Goal: Information Seeking & Learning: Understand process/instructions

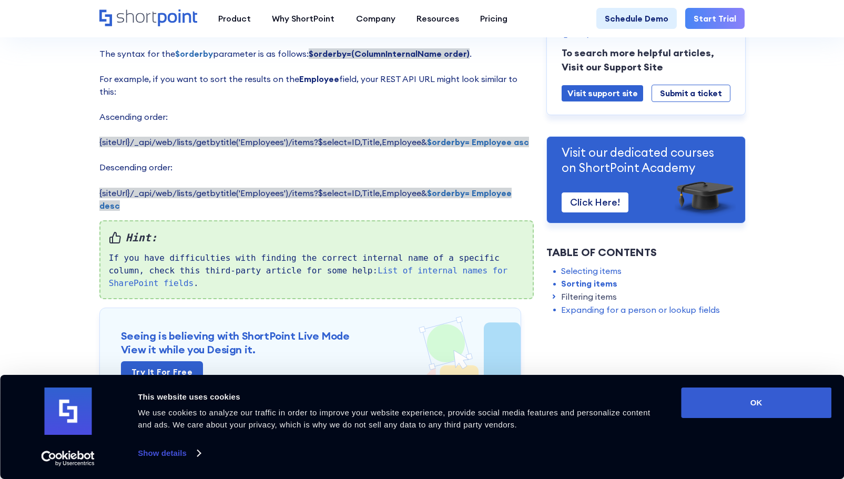
scroll to position [841, 0]
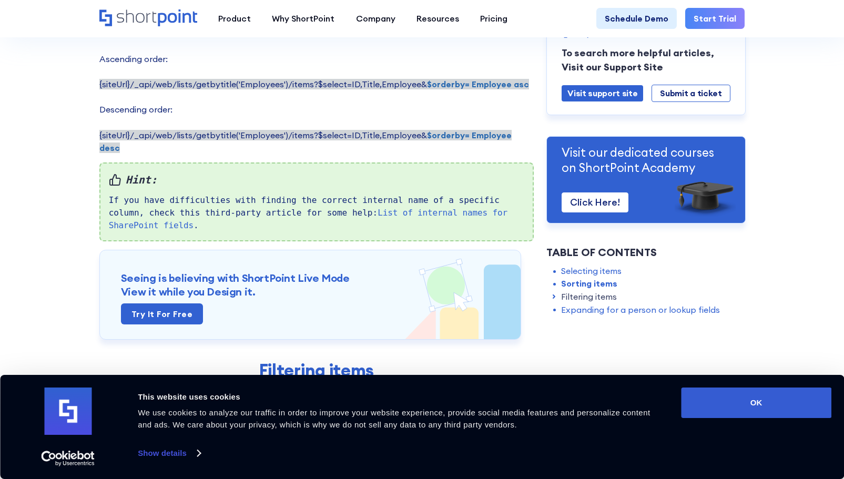
click at [332, 131] on span "{siteUrl}/_api/web/lists/getbytitle('Employees')/items?$select=ID,Title,Employe…" at bounding box center [305, 141] width 412 height 23
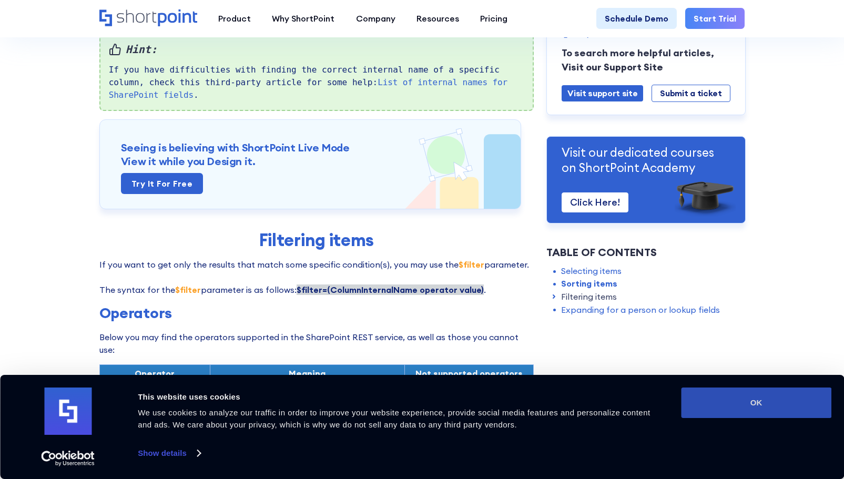
scroll to position [999, 0]
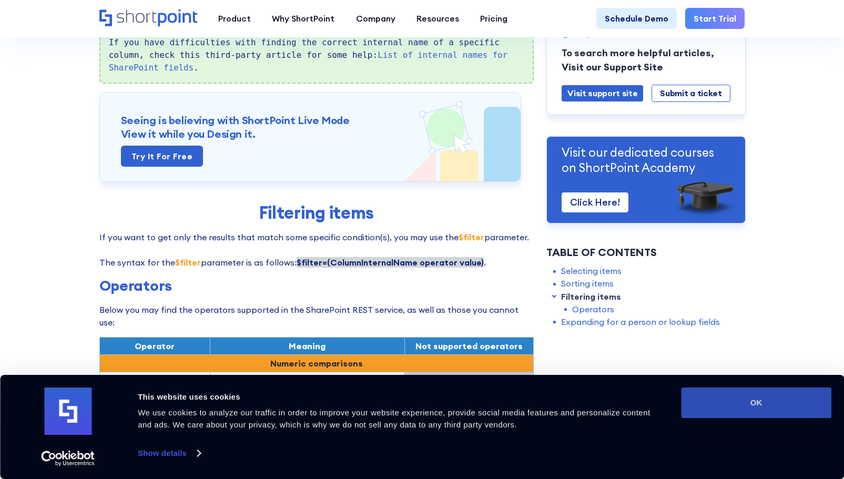
click at [715, 392] on button "OK" at bounding box center [756, 403] width 150 height 30
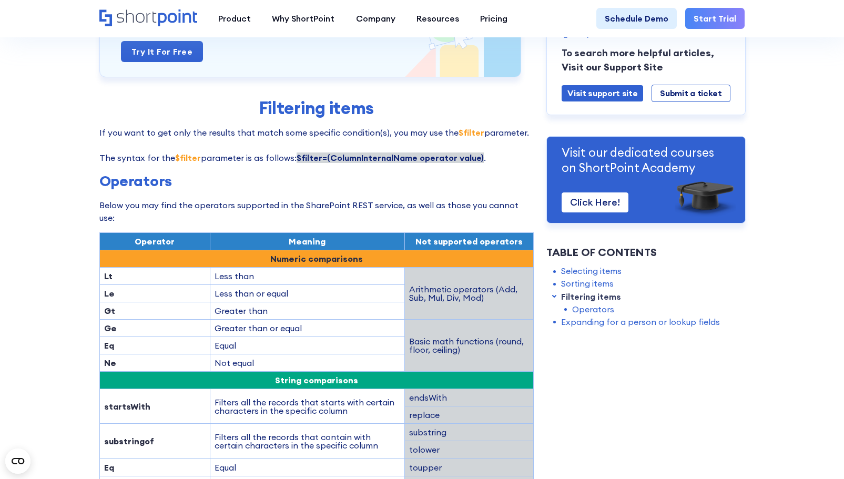
scroll to position [1104, 0]
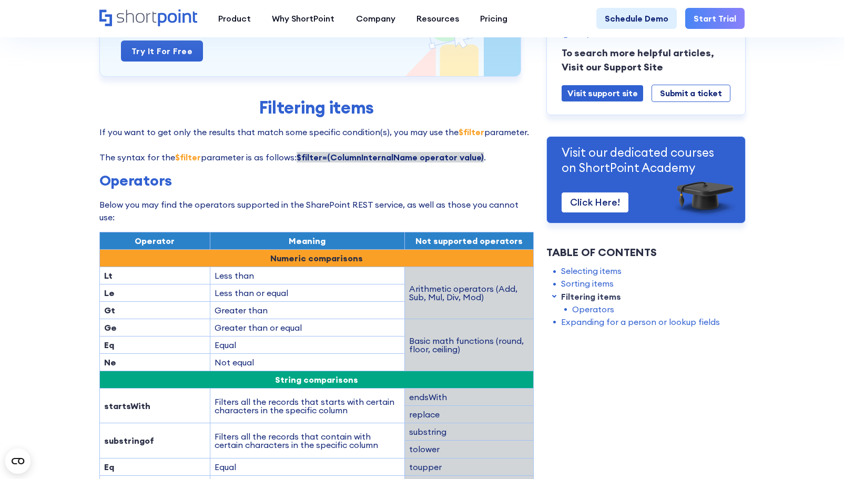
click at [286, 172] on h3 "Operators" at bounding box center [316, 181] width 435 height 18
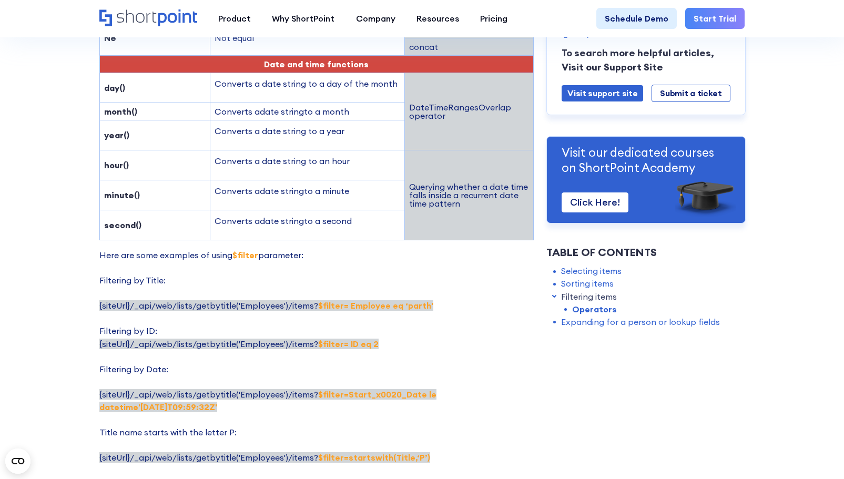
scroll to position [1577, 0]
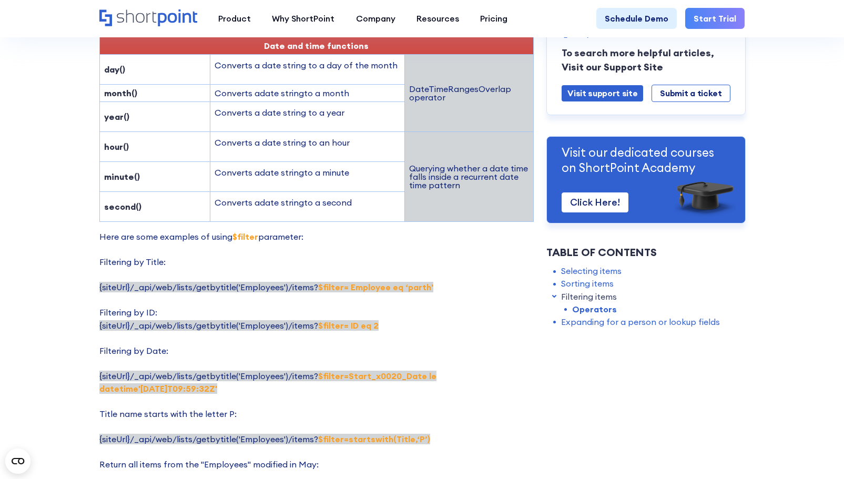
click at [289, 233] on p "Here are some examples of using $filter parameter: Filtering by Title: {siteUrl…" at bounding box center [316, 401] width 435 height 342
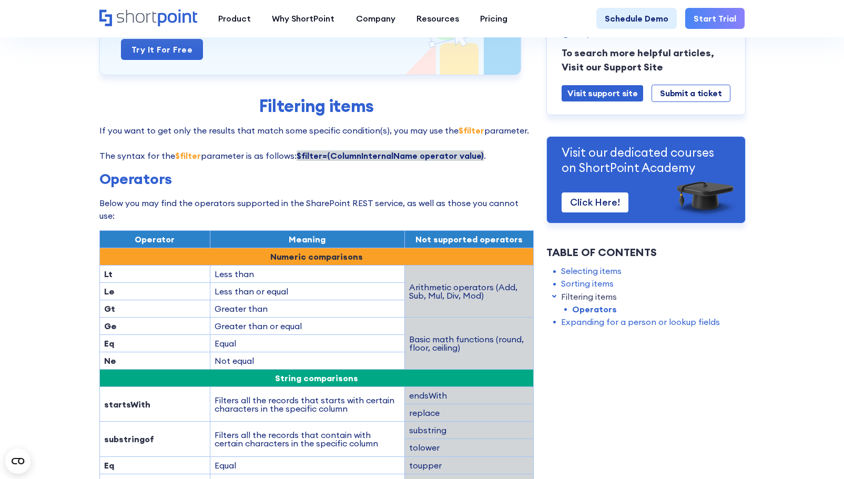
scroll to position [999, 0]
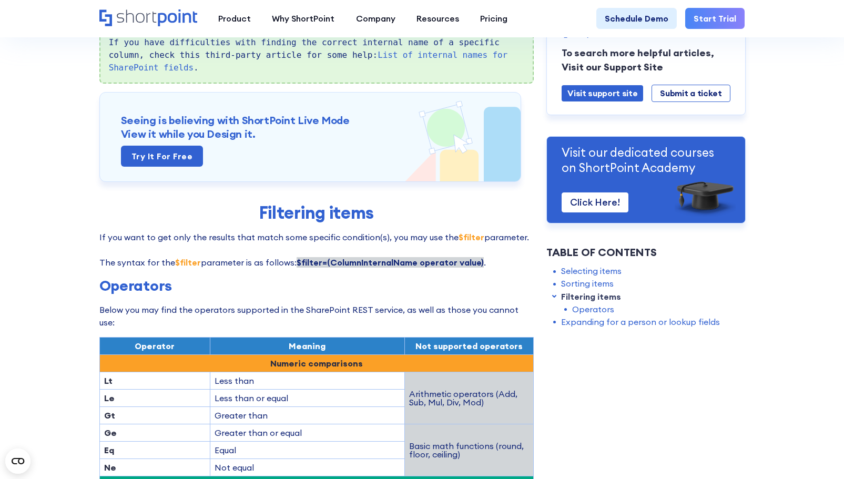
click at [283, 244] on p "If you want to get only the results that match some specific condition(s), you …" at bounding box center [316, 250] width 435 height 38
